Goal: Find specific page/section: Find specific page/section

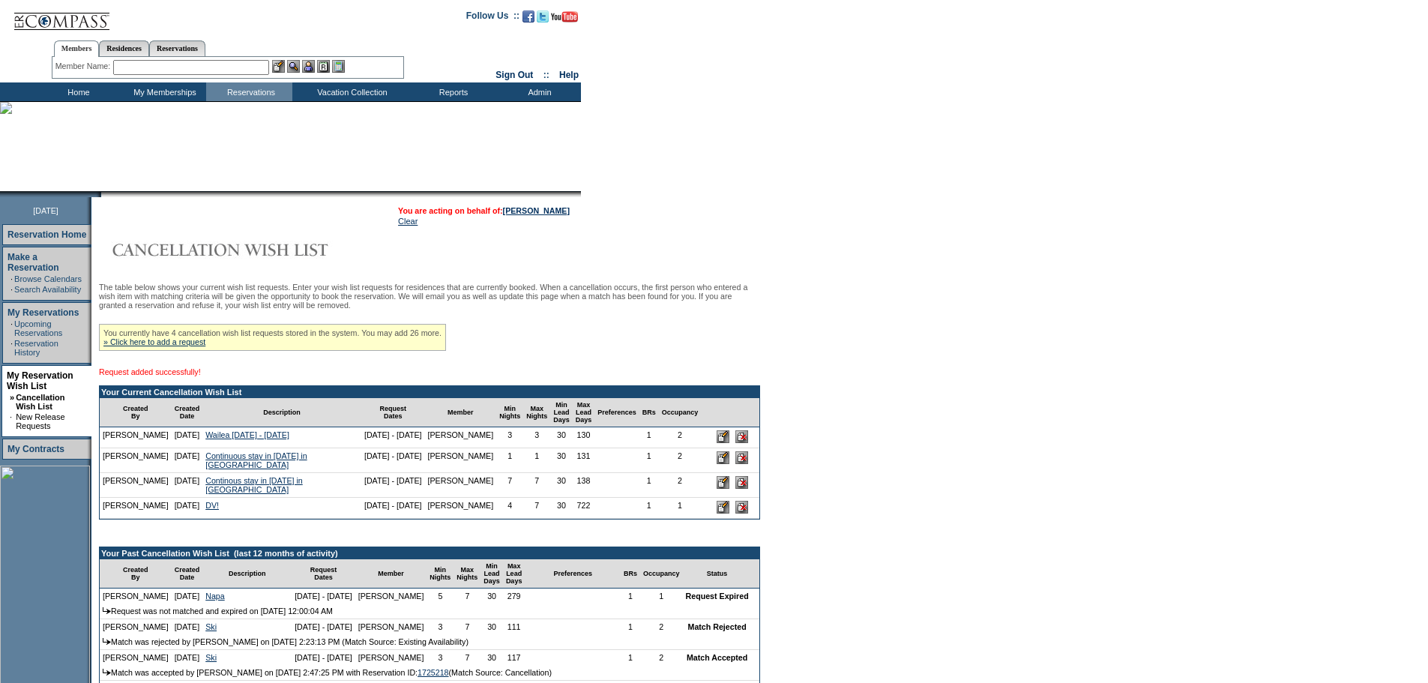
click at [350, 255] on img at bounding box center [249, 250] width 300 height 30
click at [72, 93] on td "Home" at bounding box center [77, 91] width 86 height 19
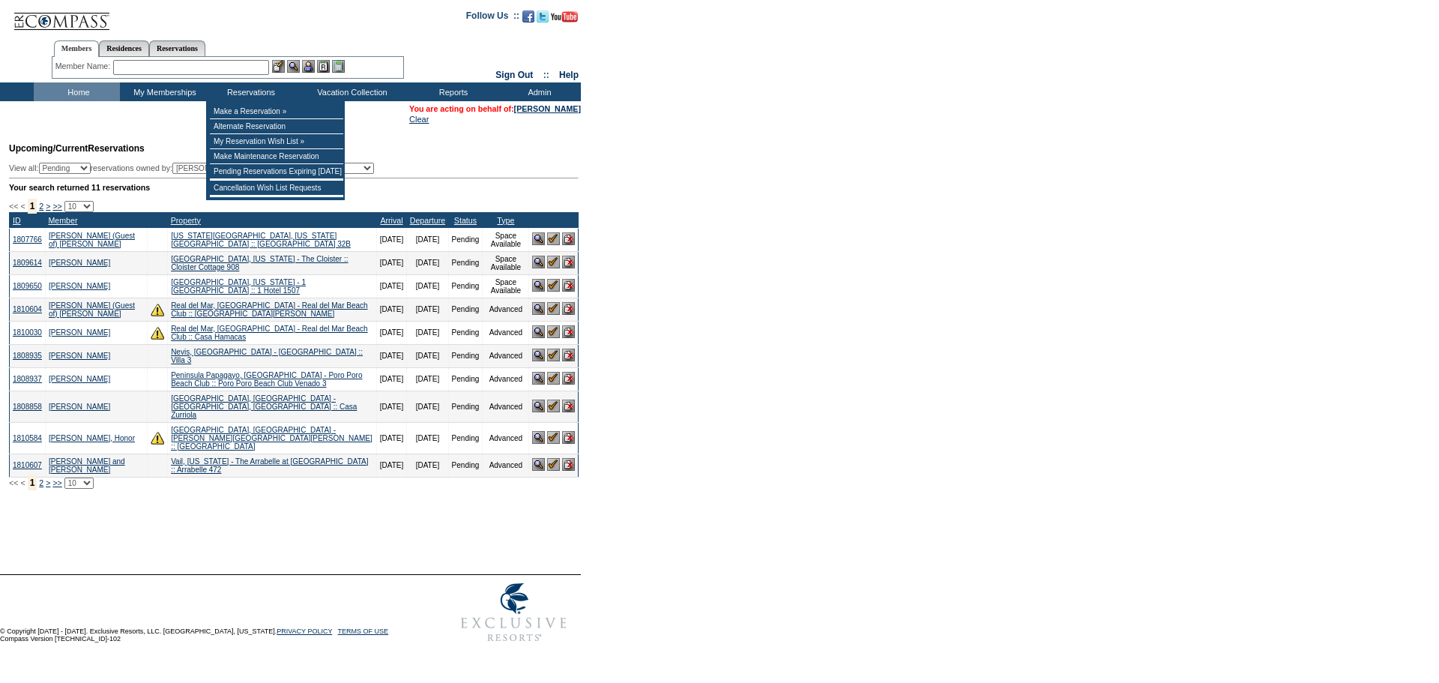
click at [241, 66] on input "text" at bounding box center [191, 67] width 156 height 15
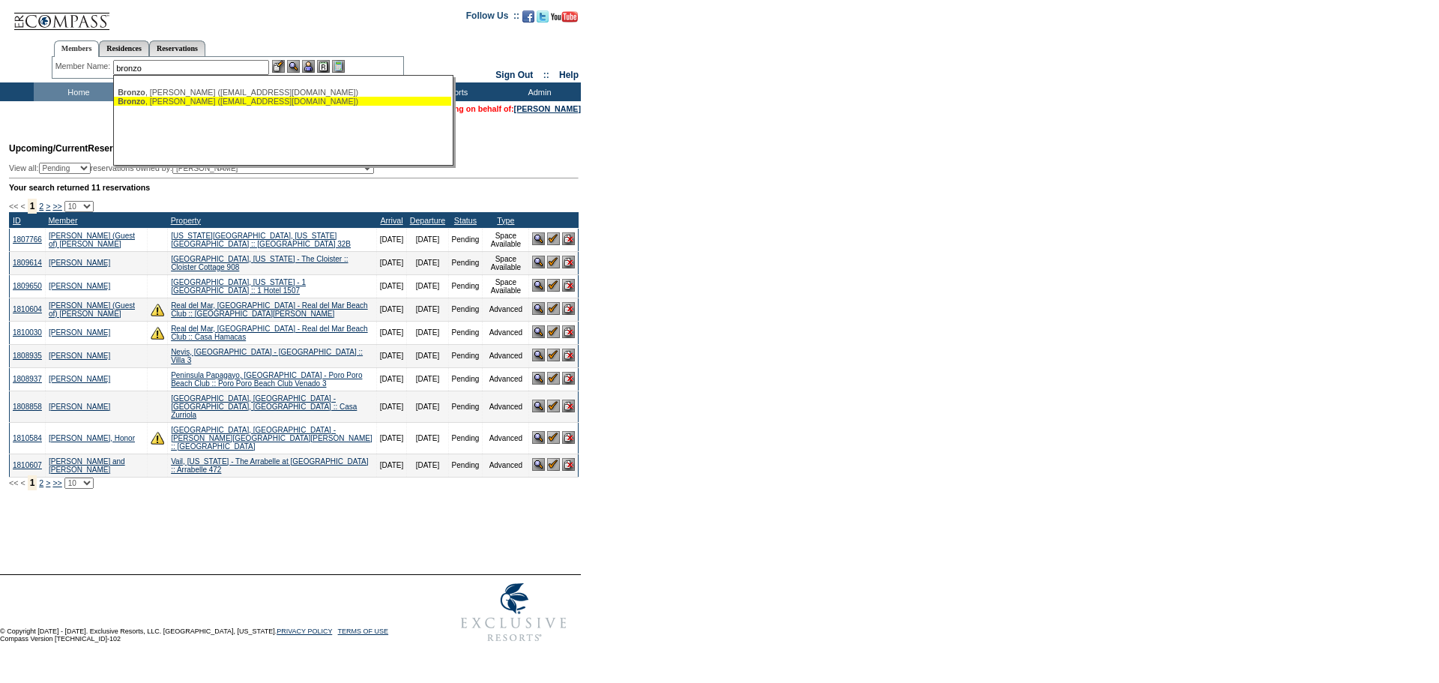
click at [221, 100] on div "[PERSON_NAME] ([EMAIL_ADDRESS][DOMAIN_NAME])" at bounding box center [283, 101] width 330 height 9
type input "Bronzo, Neal (nealbronzo@optonline.net)"
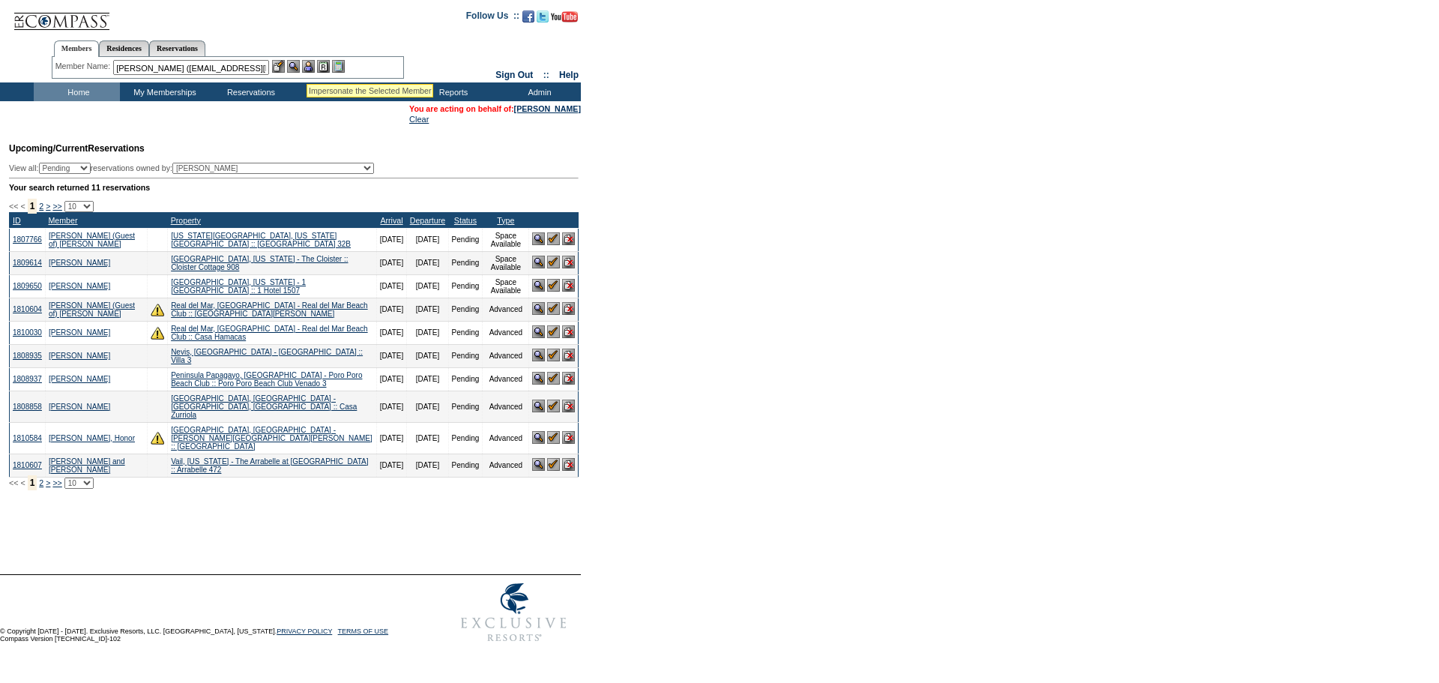
click at [314, 66] on img at bounding box center [308, 66] width 13 height 13
click at [298, 66] on img at bounding box center [293, 66] width 13 height 13
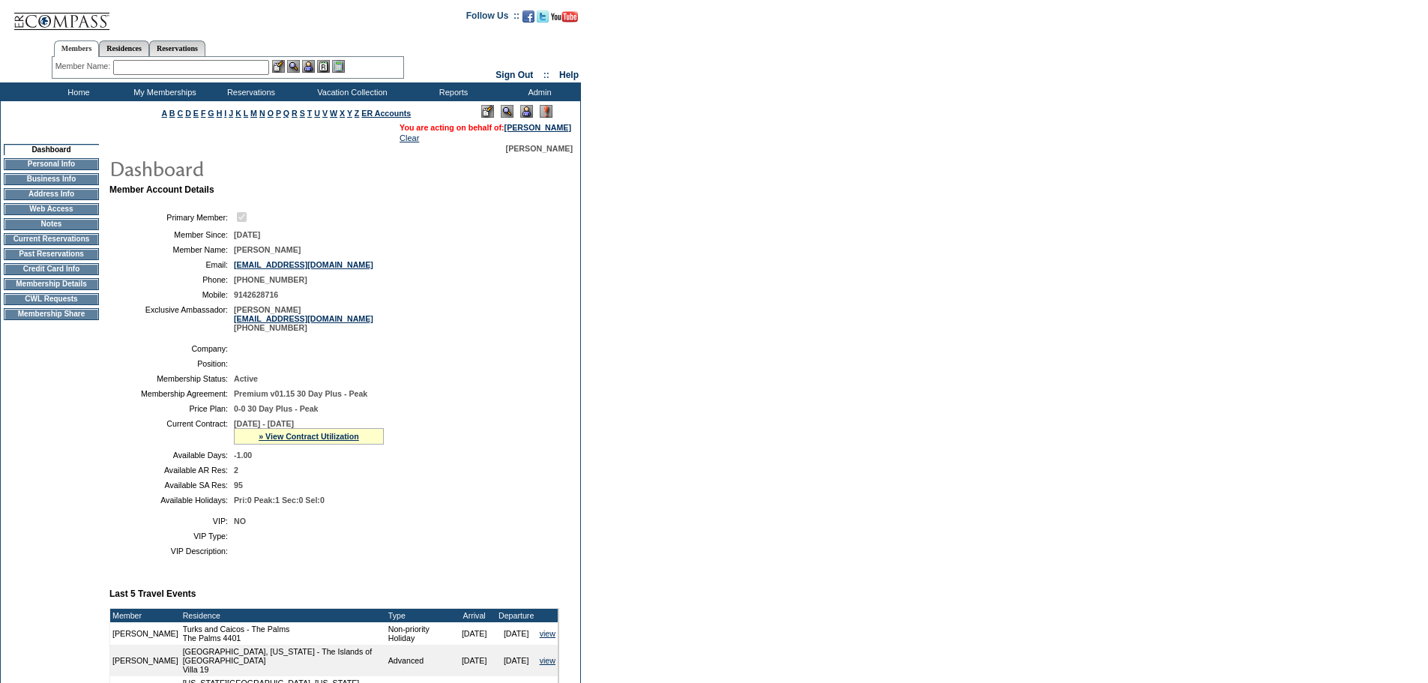
click at [490, 445] on td "12/1/2024 - 11/30/2025 » View Contract Utilization Current Contract Remaining B…" at bounding box center [393, 431] width 319 height 25
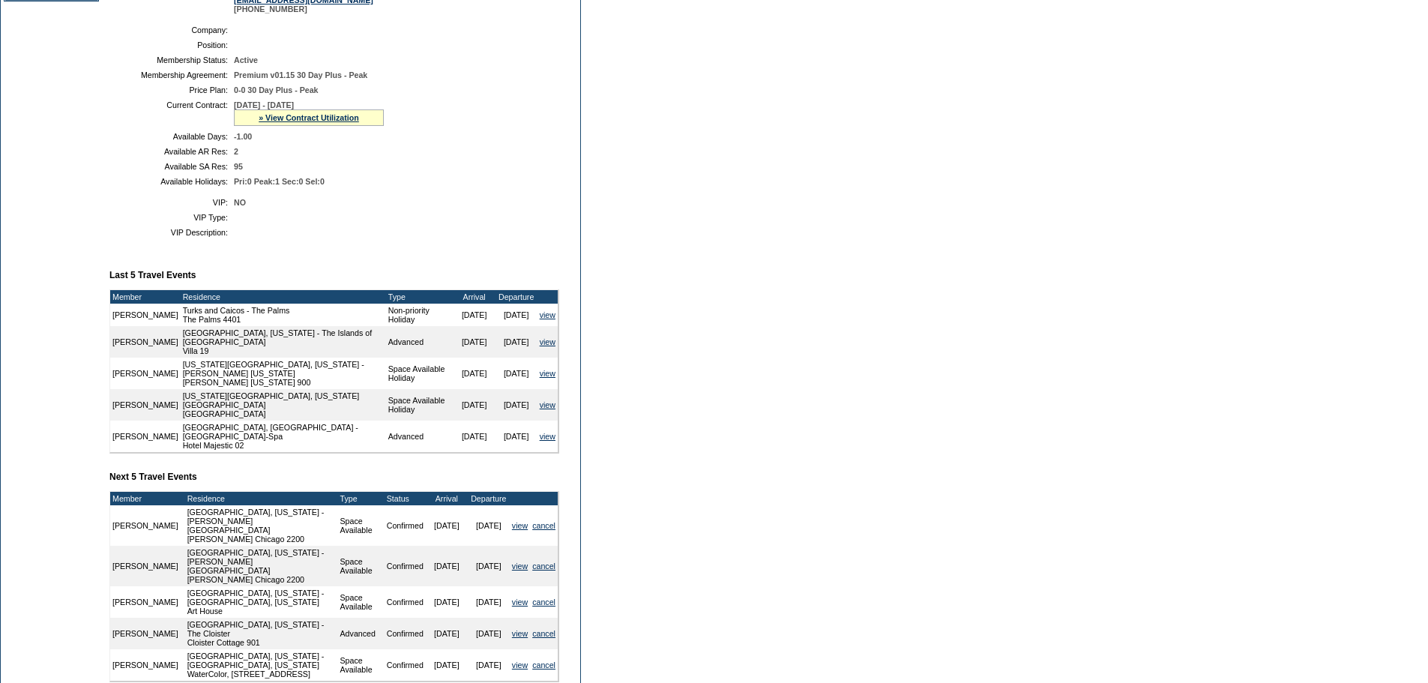
scroll to position [324, 0]
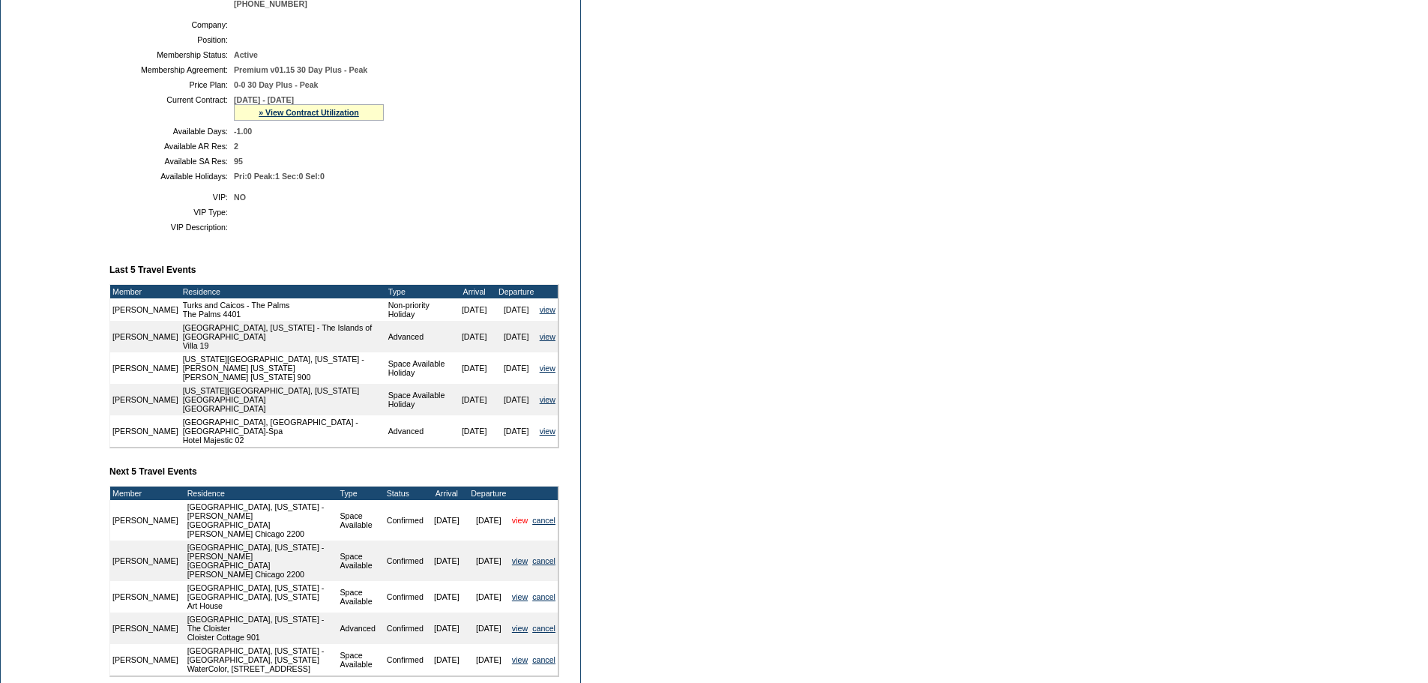
click at [514, 525] on link "view" at bounding box center [520, 520] width 16 height 9
